Goal: Use online tool/utility: Utilize a website feature to perform a specific function

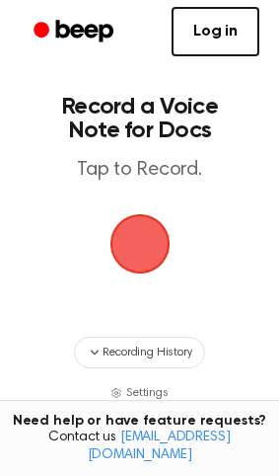
click at [131, 252] on span "button" at bounding box center [140, 243] width 55 height 55
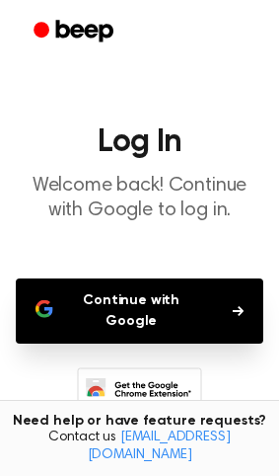
click at [196, 295] on button "Continue with Google" at bounding box center [140, 310] width 248 height 65
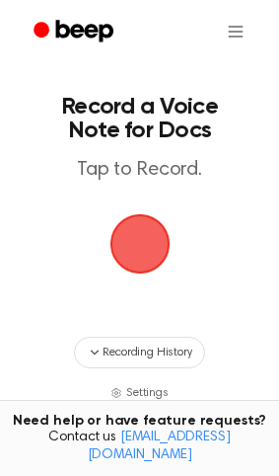
click at [119, 256] on span "button" at bounding box center [140, 243] width 55 height 55
click at [147, 248] on span "button" at bounding box center [140, 243] width 55 height 55
click at [149, 244] on span "button" at bounding box center [140, 243] width 55 height 55
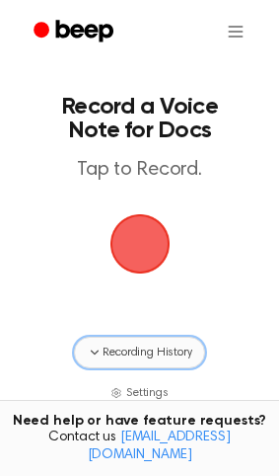
click at [121, 353] on span "Recording History" at bounding box center [147, 353] width 89 height 18
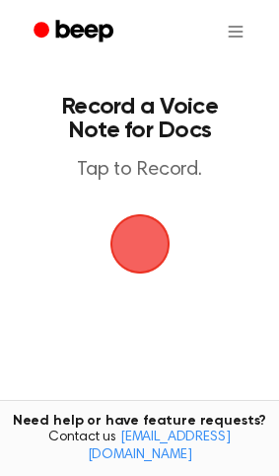
click at [144, 247] on span "button" at bounding box center [140, 243] width 55 height 55
click at [131, 177] on p "Tap to Record." at bounding box center [140, 170] width 208 height 25
click at [134, 260] on span "button" at bounding box center [140, 243] width 55 height 55
click at [116, 257] on span "button" at bounding box center [140, 243] width 55 height 55
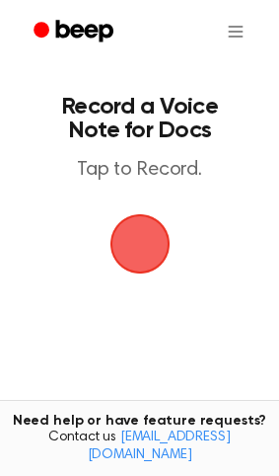
click at [116, 257] on span "button" at bounding box center [140, 243] width 55 height 55
click at [202, 261] on main "Record a Voice Note for Docs Tap to Record. No recordings yet Start recording t…" at bounding box center [139, 413] width 279 height 826
drag, startPoint x: 125, startPoint y: 292, endPoint x: 110, endPoint y: 281, distance: 19.2
click at [142, 290] on main "Record a Voice Note for Docs Tap to Record. No recordings yet Start recording t…" at bounding box center [139, 413] width 279 height 826
click at [145, 298] on main "Record a Voice Note for Docs Tap to Record. No recordings yet Start recording t…" at bounding box center [139, 413] width 279 height 826
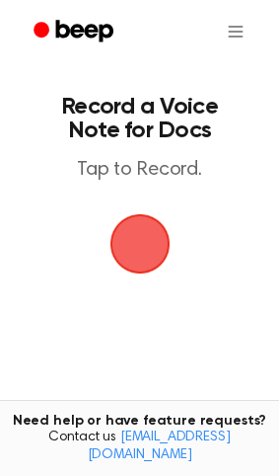
click at [147, 272] on span "button" at bounding box center [140, 243] width 55 height 55
click at [147, 253] on span "button" at bounding box center [140, 243] width 55 height 55
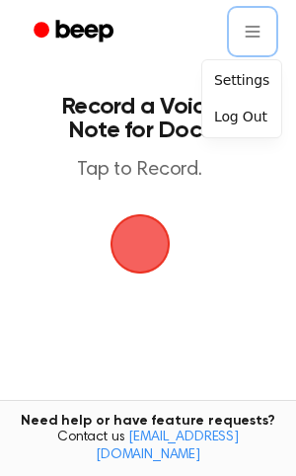
click at [225, 293] on html "Record a Voice Note for Docs Tap to Record. No recordings yet Start recording t…" at bounding box center [148, 445] width 296 height 890
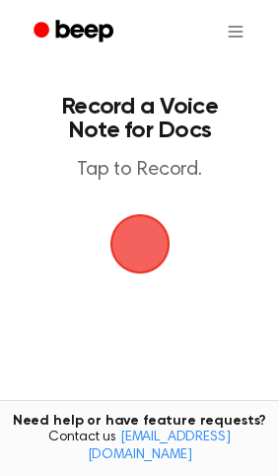
click at [168, 249] on span "button" at bounding box center [140, 243] width 55 height 55
click at [153, 254] on span "button" at bounding box center [140, 243] width 55 height 55
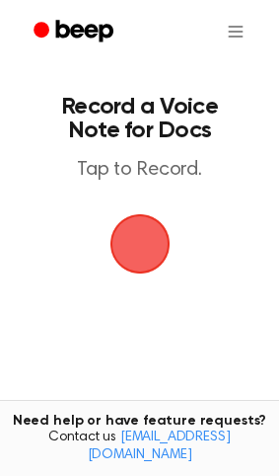
click at [153, 254] on span "button" at bounding box center [140, 243] width 55 height 55
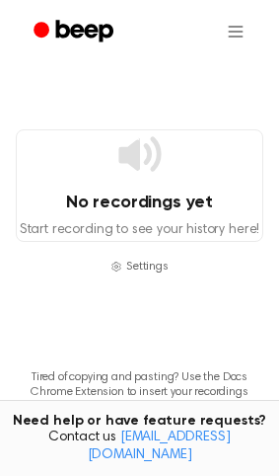
click at [134, 225] on p "Start recording to see your history here!" at bounding box center [140, 230] width 246 height 21
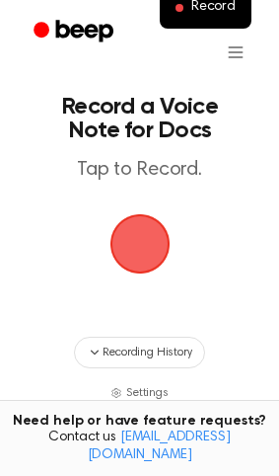
click at [155, 240] on span "button" at bounding box center [140, 243] width 55 height 55
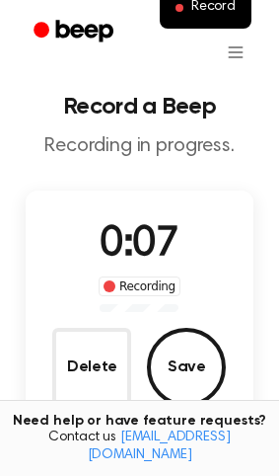
drag, startPoint x: 168, startPoint y: 353, endPoint x: 13, endPoint y: 367, distance: 155.6
click at [159, 353] on button "Save" at bounding box center [186, 367] width 79 height 79
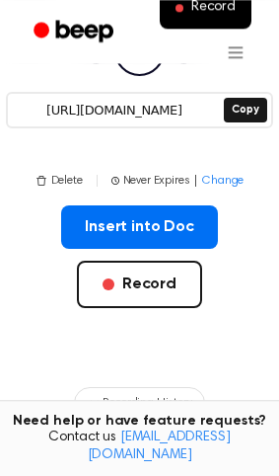
scroll to position [302, 0]
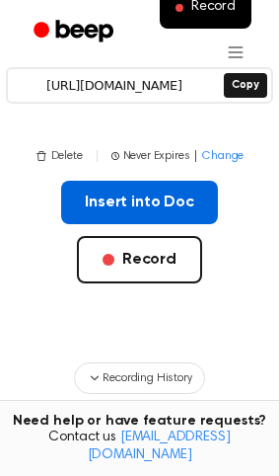
click at [155, 181] on button "Insert into Doc" at bounding box center [139, 202] width 157 height 43
